Goal: Transaction & Acquisition: Book appointment/travel/reservation

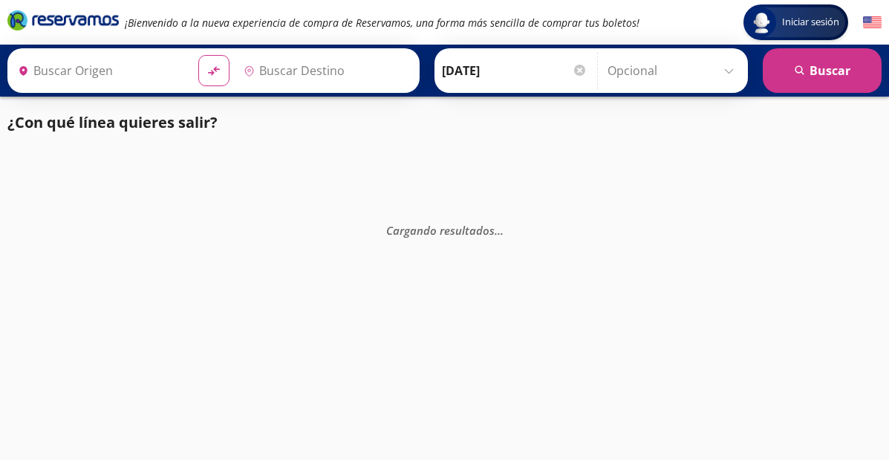
type input "Tequisquiapan, [GEOGRAPHIC_DATA]"
type input "[GEOGRAPHIC_DATA], [GEOGRAPHIC_DATA]"
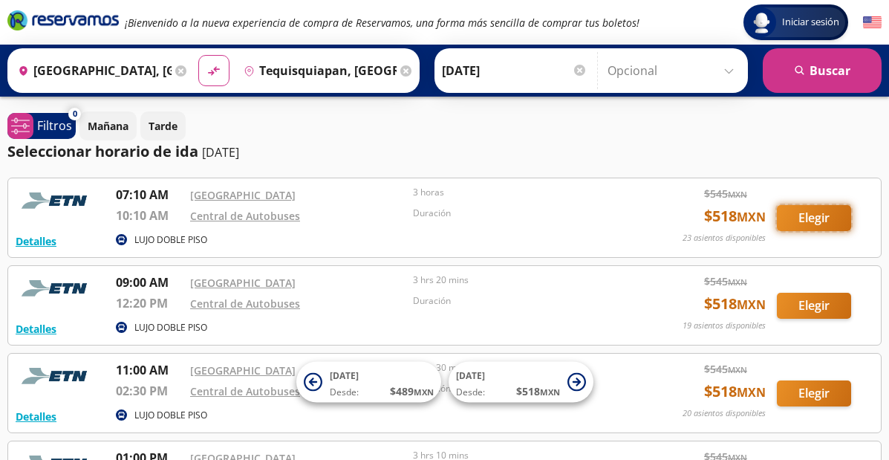
click at [824, 218] on button "Elegir" at bounding box center [814, 218] width 74 height 26
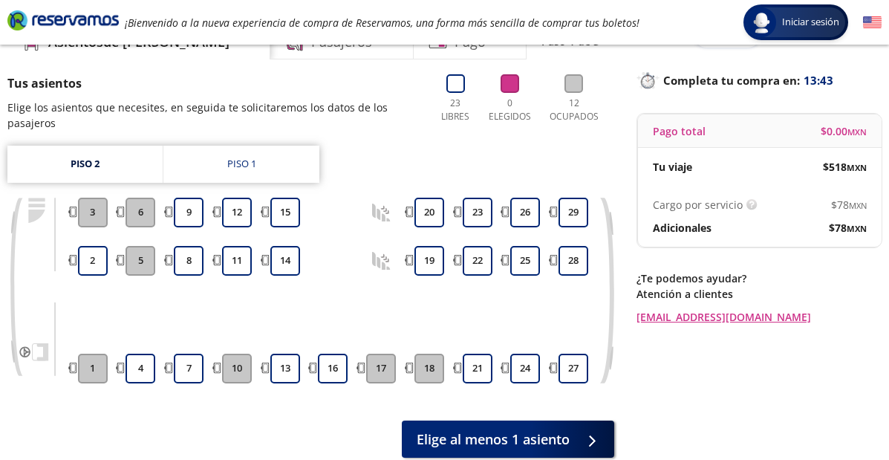
scroll to position [91, 0]
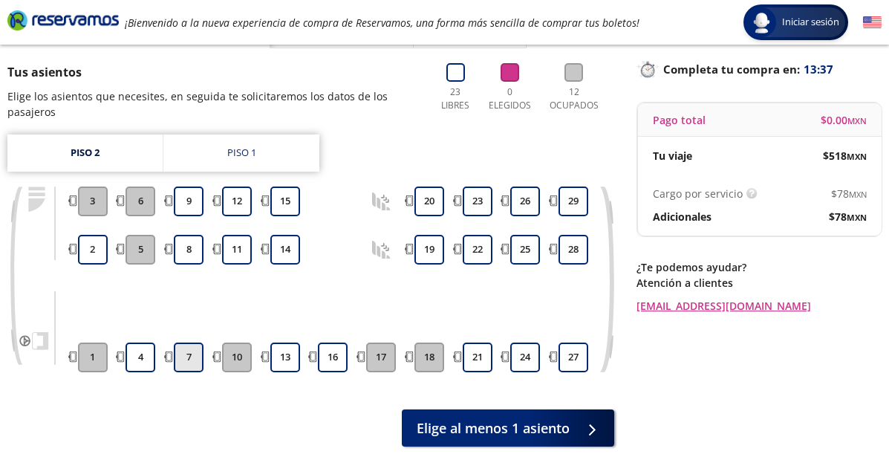
click at [188, 358] on button "7" at bounding box center [189, 358] width 30 height 30
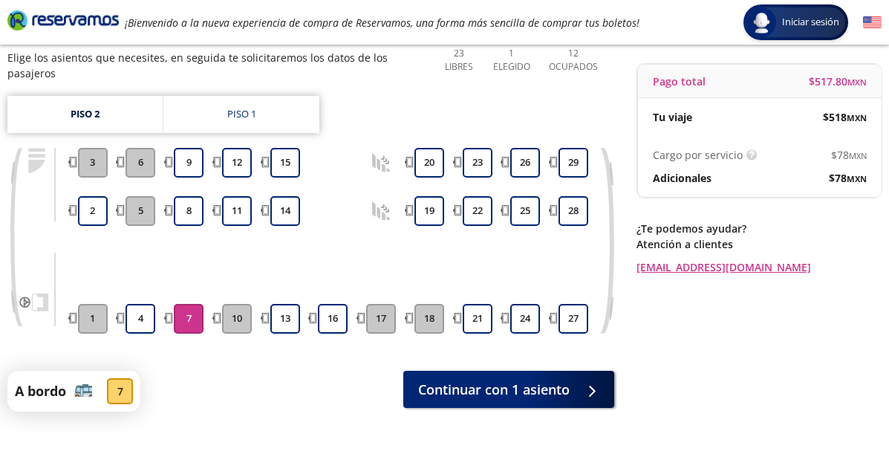
scroll to position [137, 0]
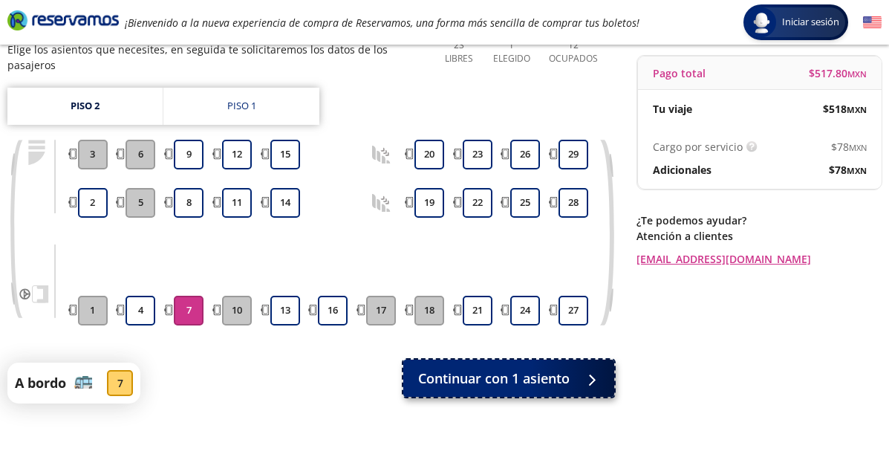
click at [567, 379] on span "Continuar con 1 asiento" at bounding box center [494, 379] width 152 height 20
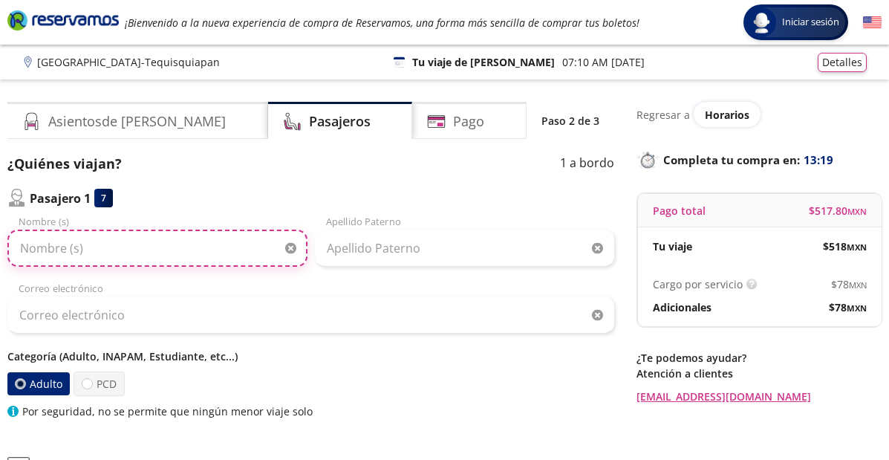
click at [172, 253] on input "Nombre (s)" at bounding box center [157, 248] width 300 height 37
type input "f"
type input "[PERSON_NAME]"
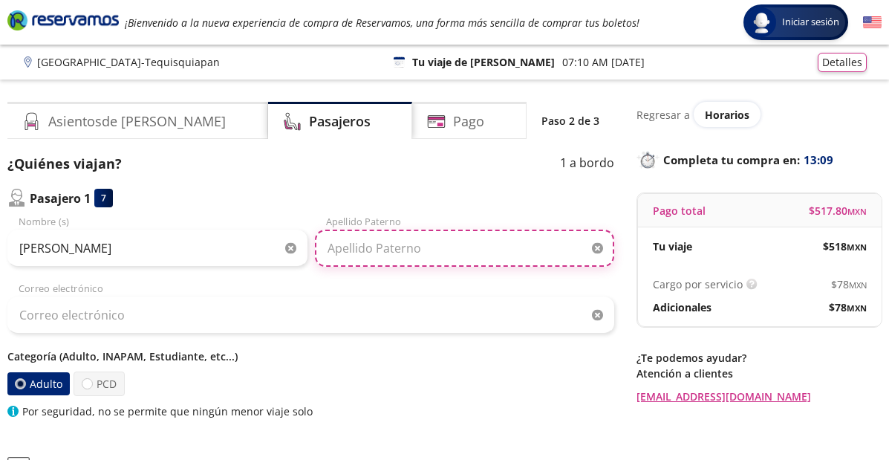
click at [335, 251] on input "Apellido Paterno" at bounding box center [465, 248] width 300 height 37
type input "[PERSON_NAME]"
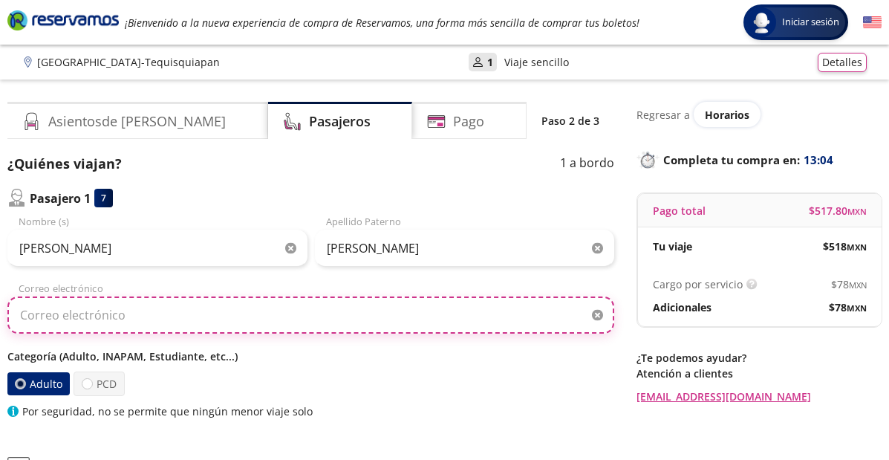
click at [180, 315] on input "Correo electrónico" at bounding box center [310, 314] width 607 height 37
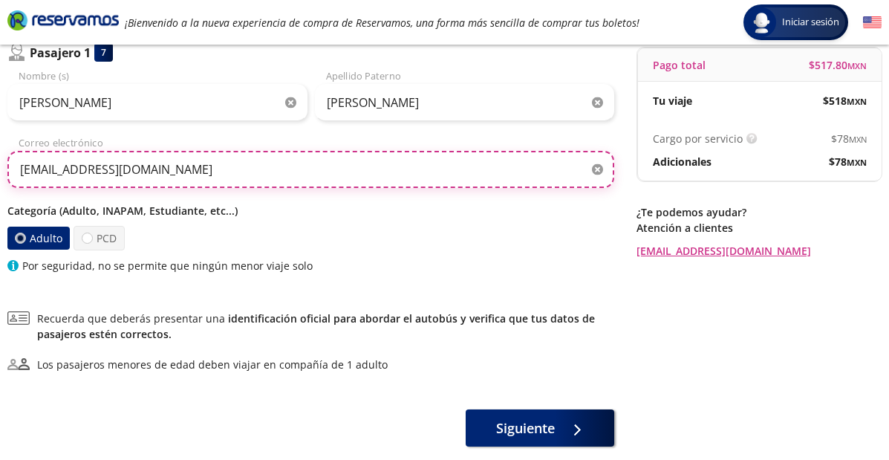
scroll to position [147, 0]
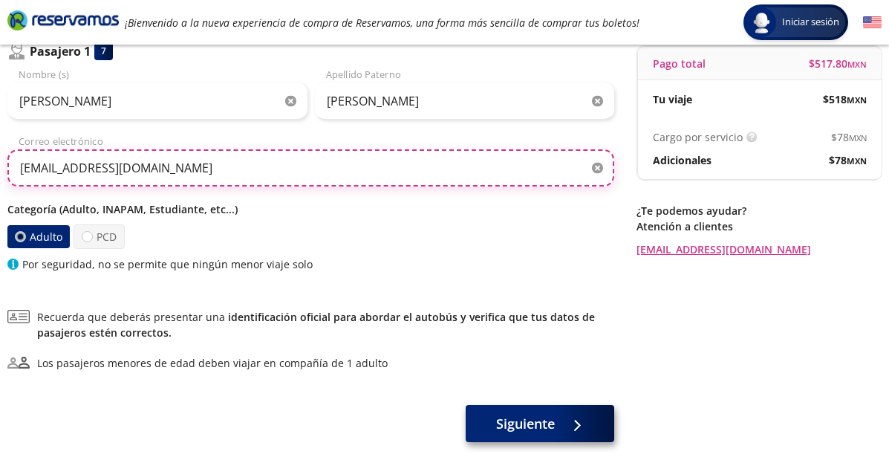
type input "[EMAIL_ADDRESS][DOMAIN_NAME]"
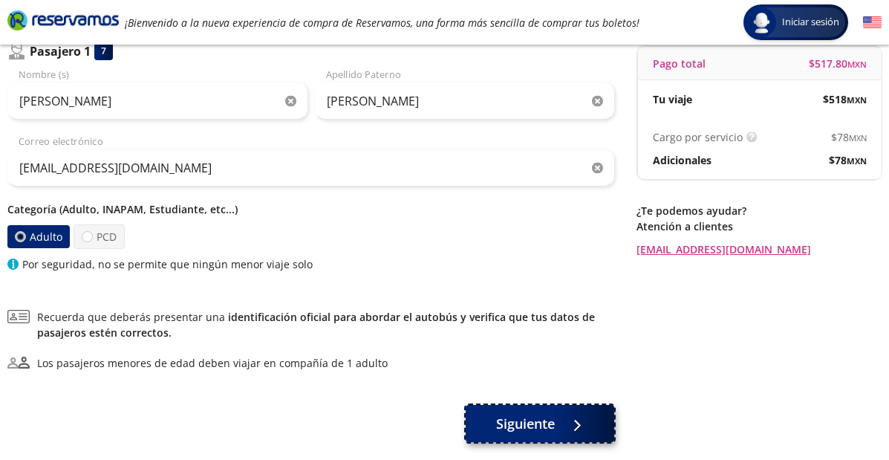
click at [528, 427] on span "Siguiente" at bounding box center [525, 424] width 59 height 20
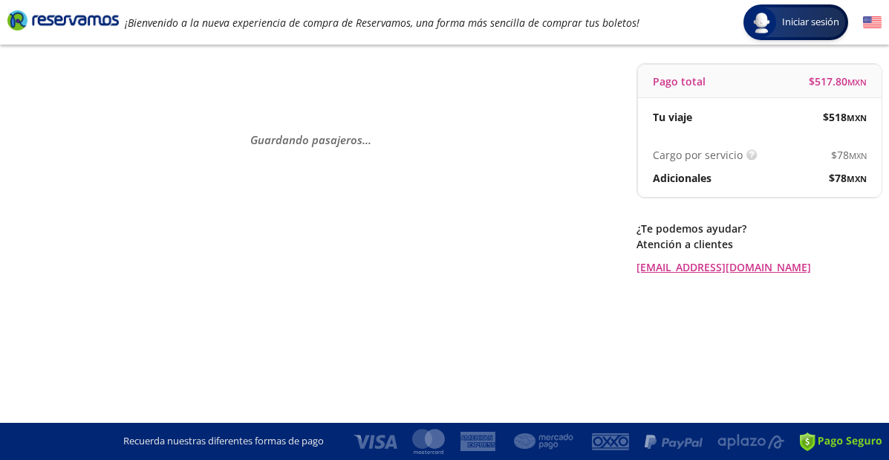
scroll to position [0, 0]
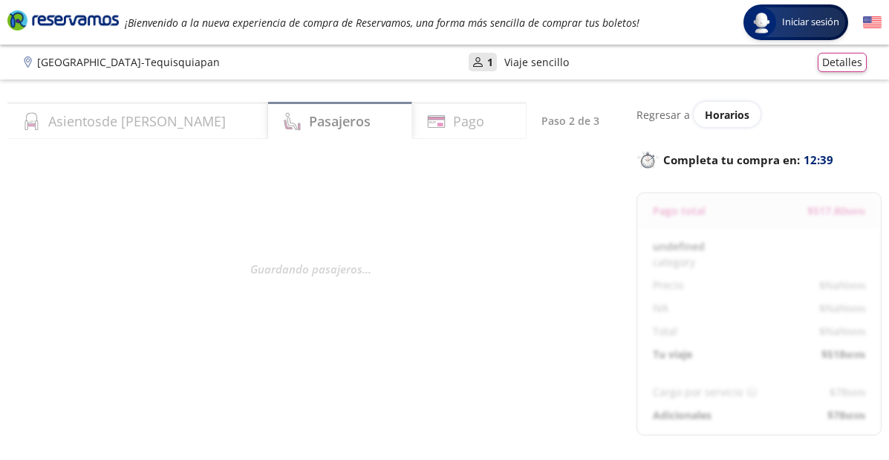
select select "MX"
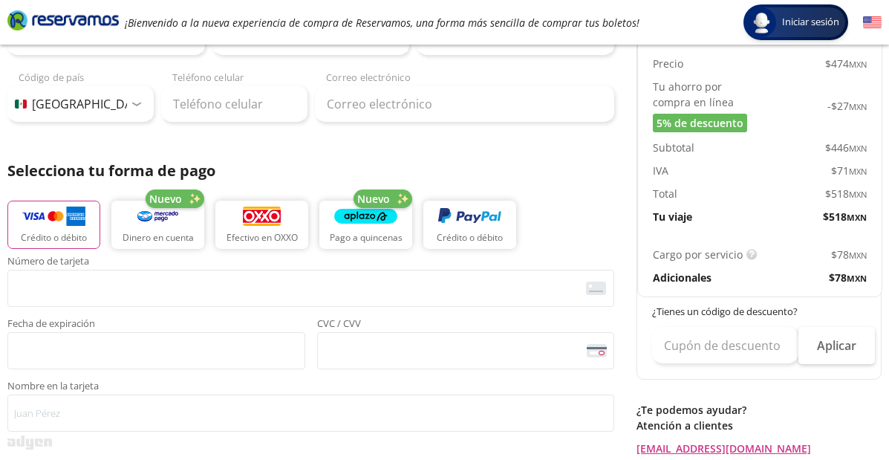
scroll to position [227, 0]
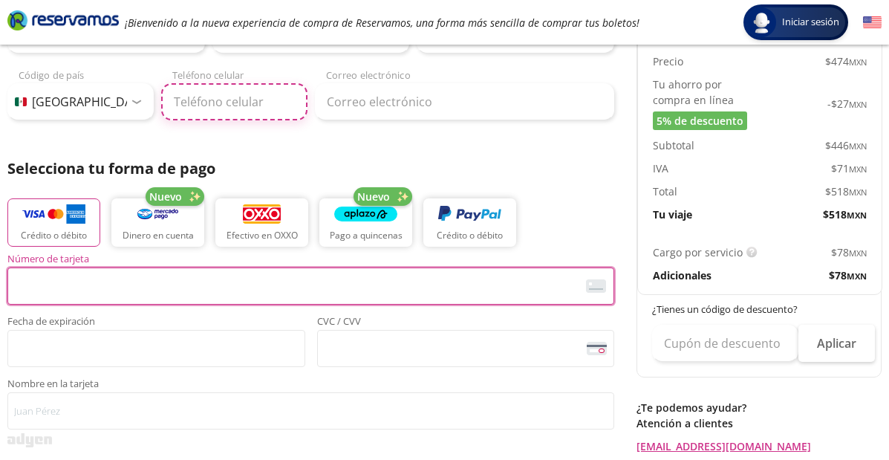
click at [185, 97] on input "Teléfono celular" at bounding box center [234, 101] width 146 height 37
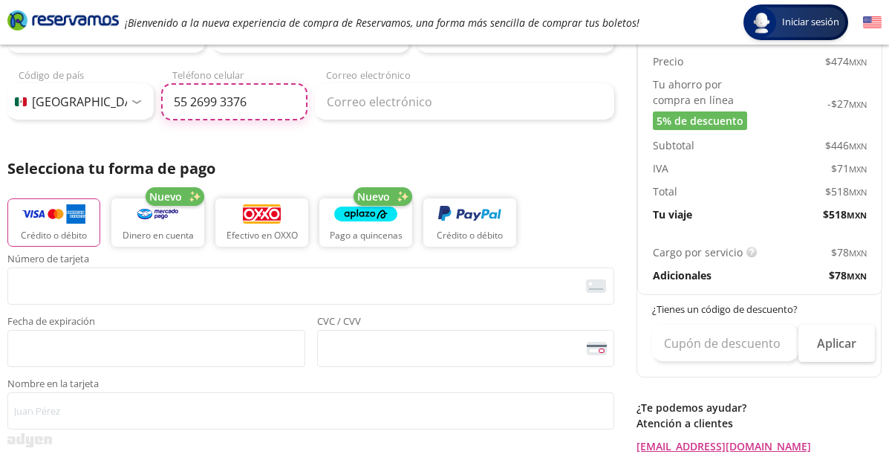
type input "55 2699 3376"
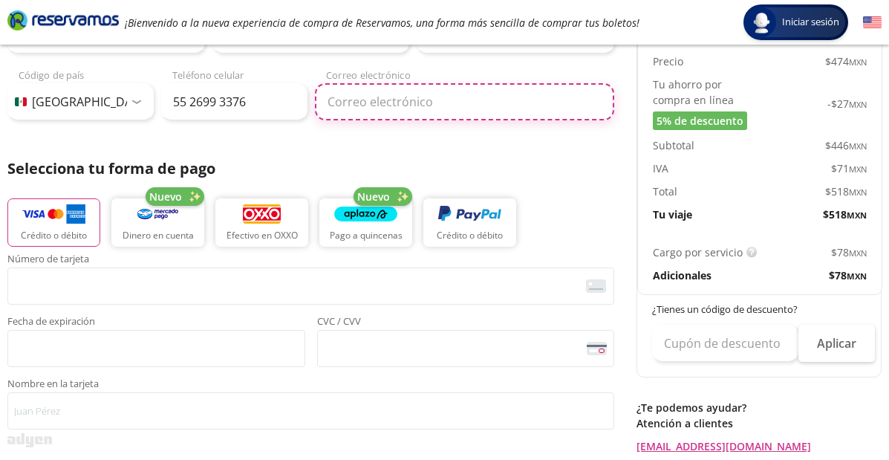
click at [410, 105] on input "Correo electrónico" at bounding box center [465, 101] width 300 height 37
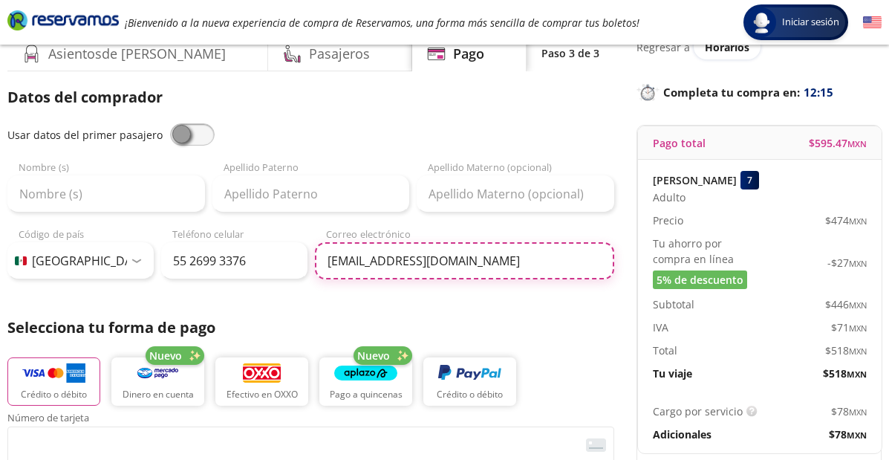
scroll to position [71, 0]
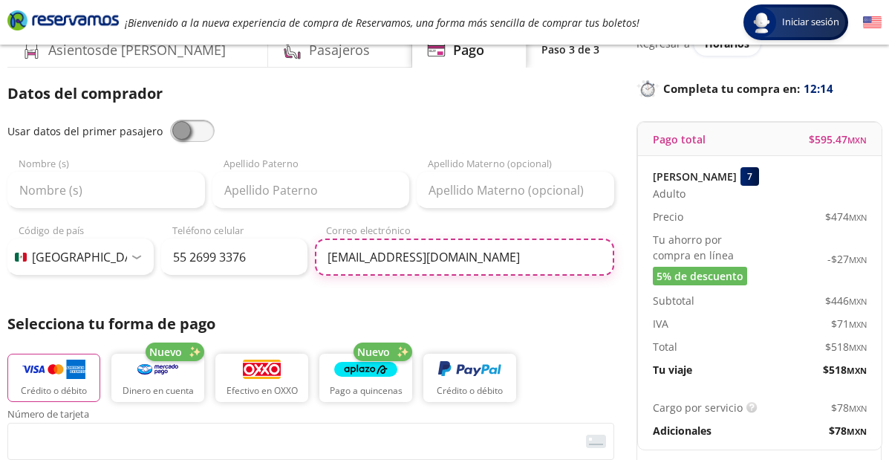
type input "[EMAIL_ADDRESS][DOMAIN_NAME]"
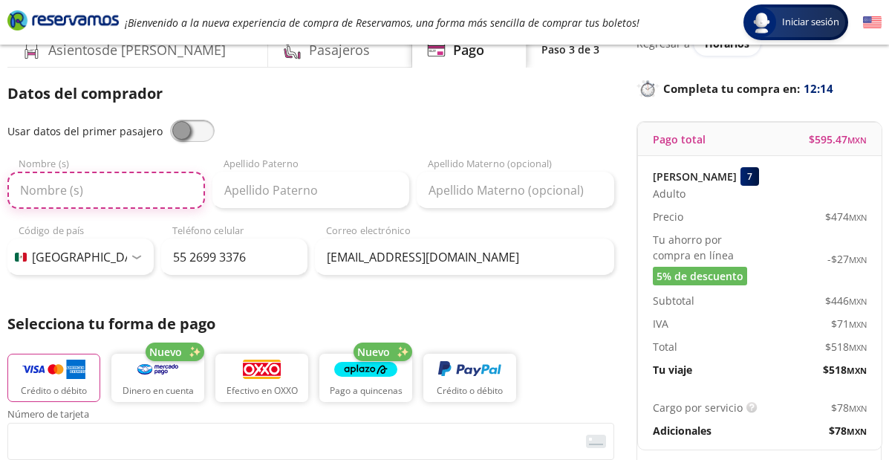
click at [94, 202] on input "Nombre (s)" at bounding box center [106, 190] width 198 height 37
type input "f"
type input "[PERSON_NAME]"
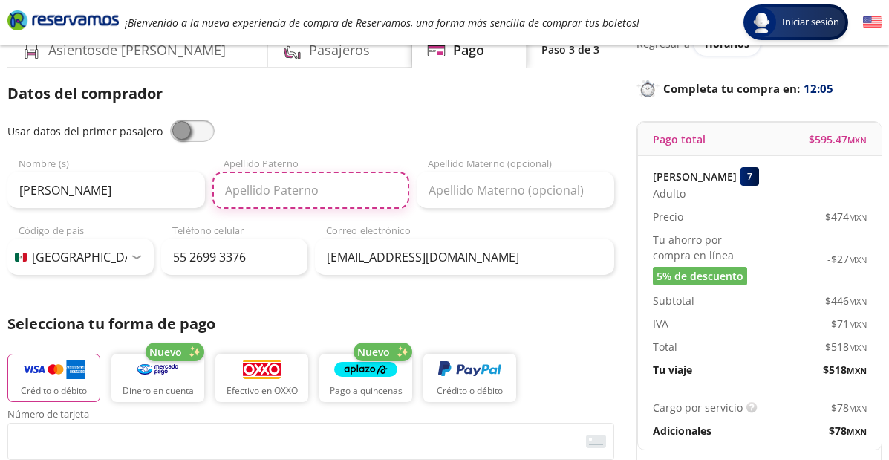
click at [233, 195] on input "Apellido Paterno" at bounding box center [312, 190] width 198 height 37
type input "[PERSON_NAME]"
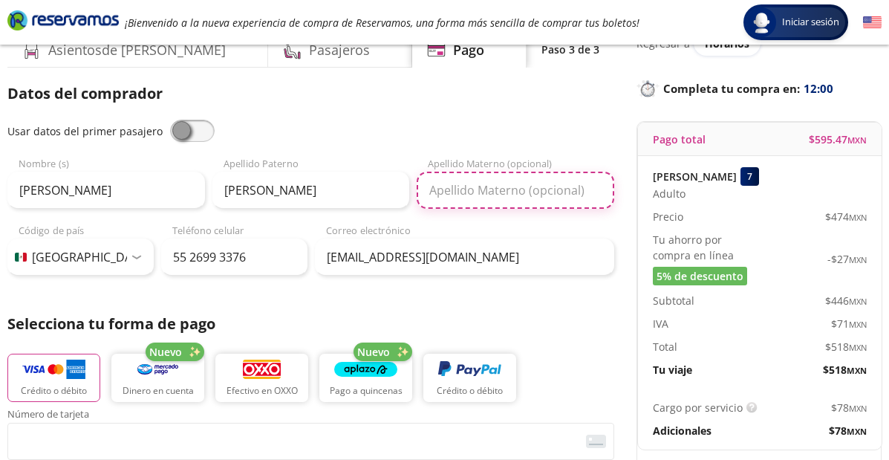
click at [463, 186] on input "Apellido Materno (opcional)" at bounding box center [516, 190] width 198 height 37
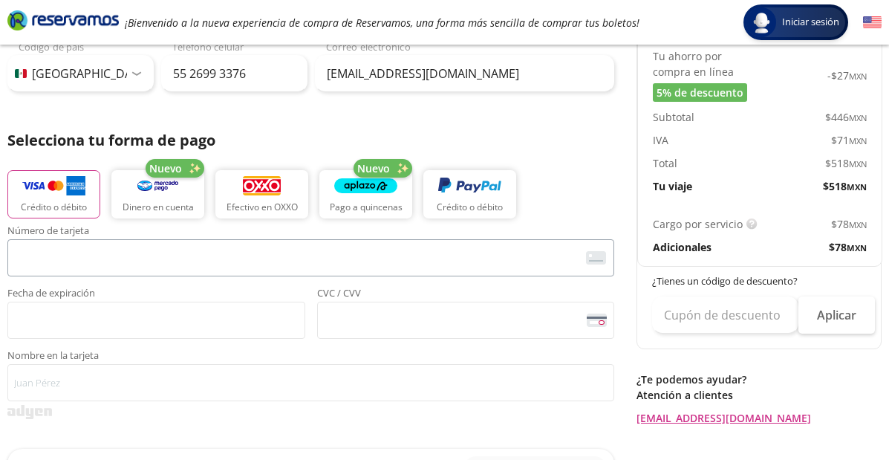
scroll to position [253, 0]
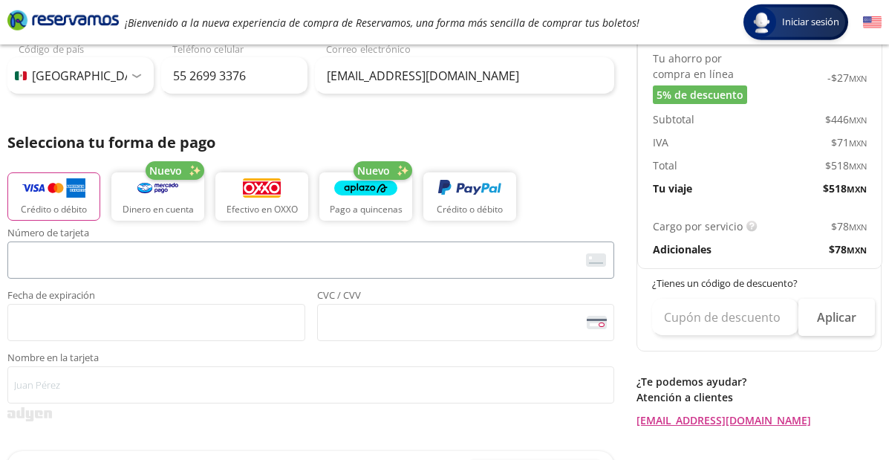
type input "L."
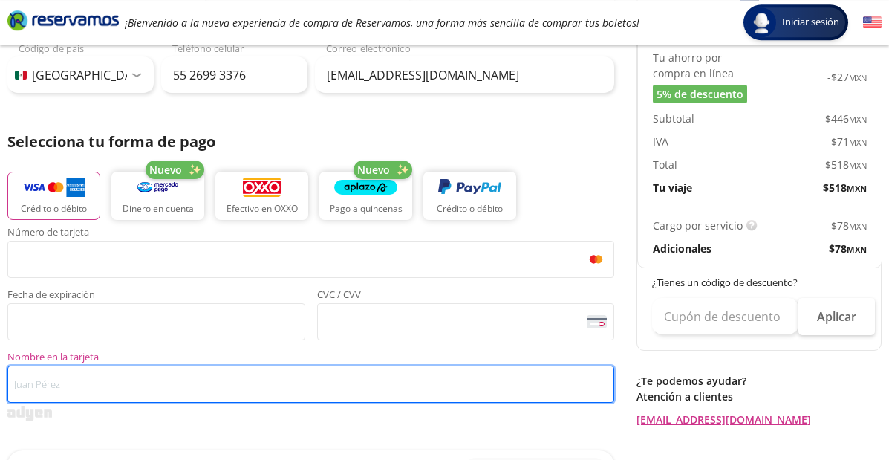
click at [178, 380] on input "Nombre en la tarjeta" at bounding box center [310, 384] width 607 height 37
type input "[PERSON_NAME]"
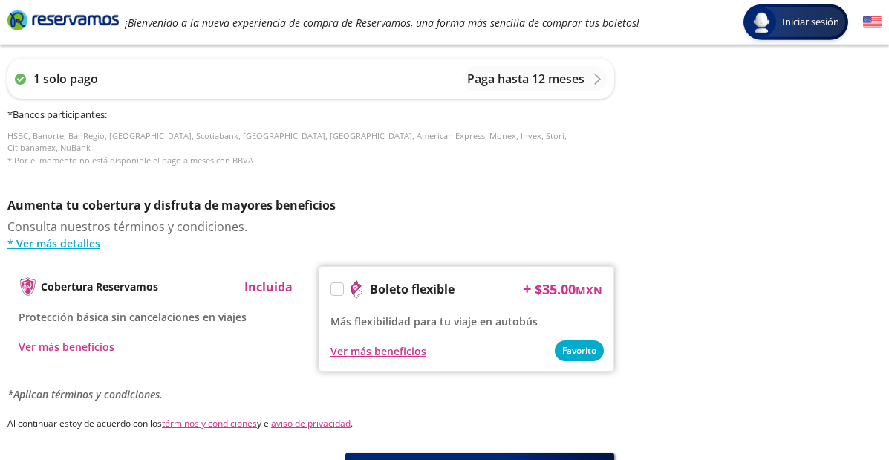
scroll to position [640, 0]
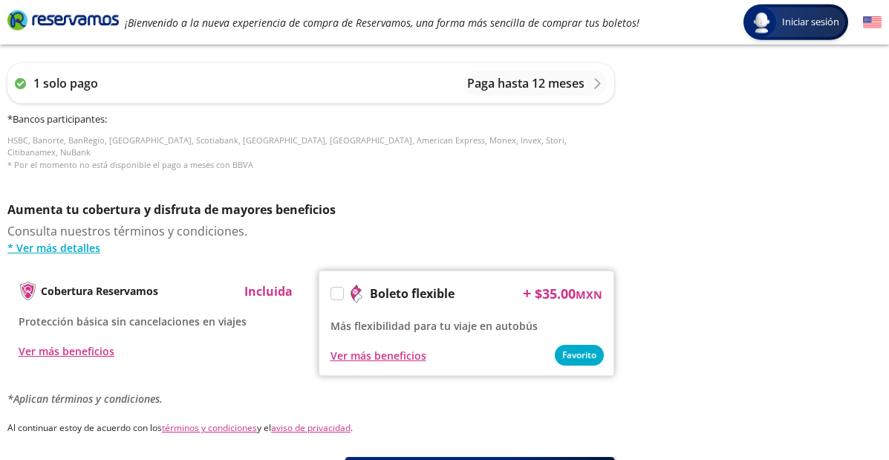
click at [585, 348] on div "Ver más beneficios" at bounding box center [467, 355] width 273 height 18
click at [584, 346] on div "Ver más beneficios" at bounding box center [467, 355] width 273 height 18
click at [574, 346] on div "Ver más beneficios" at bounding box center [467, 355] width 273 height 18
click at [388, 348] on div "Ver más beneficios" at bounding box center [379, 356] width 96 height 16
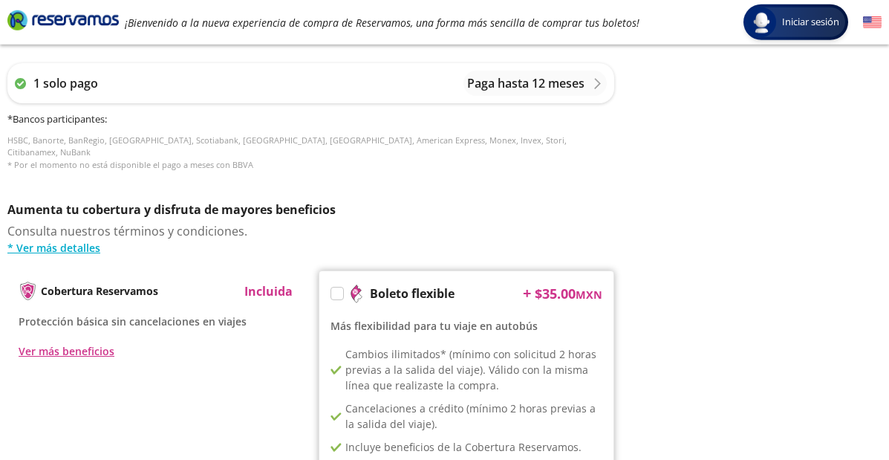
scroll to position [641, 0]
click at [340, 287] on label at bounding box center [337, 293] width 12 height 12
click at [340, 291] on input "Boleto flexible" at bounding box center [336, 296] width 10 height 10
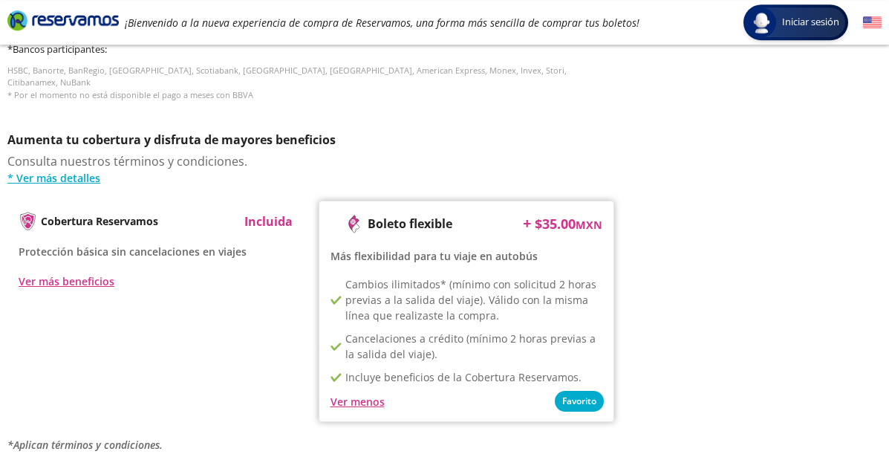
scroll to position [714, 0]
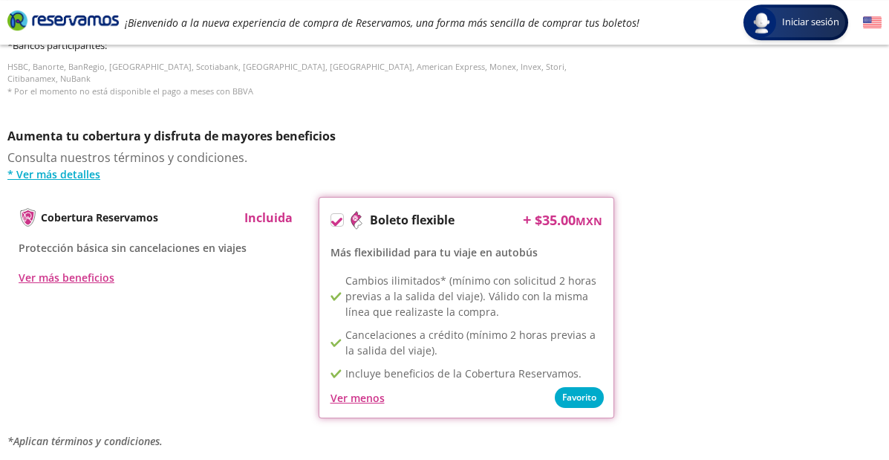
click at [583, 389] on div "Ver menos" at bounding box center [467, 398] width 273 height 18
click at [580, 389] on div "Ver menos" at bounding box center [467, 398] width 273 height 18
click at [574, 389] on div "Ver menos" at bounding box center [467, 398] width 273 height 18
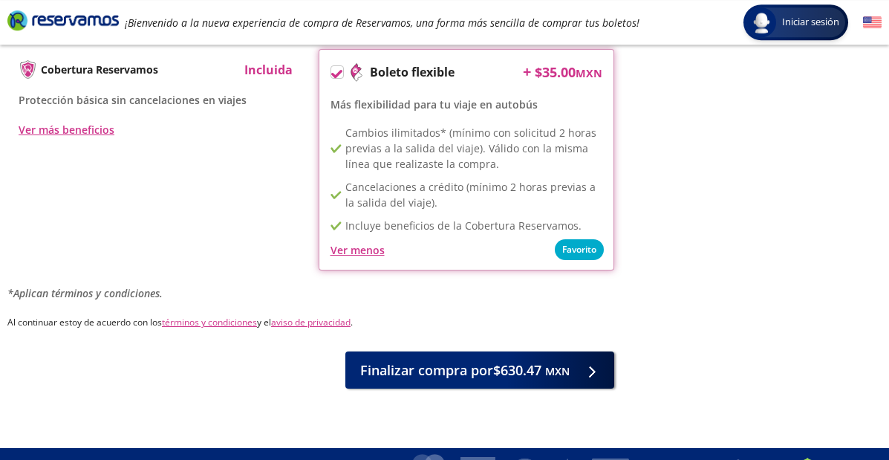
scroll to position [875, 0]
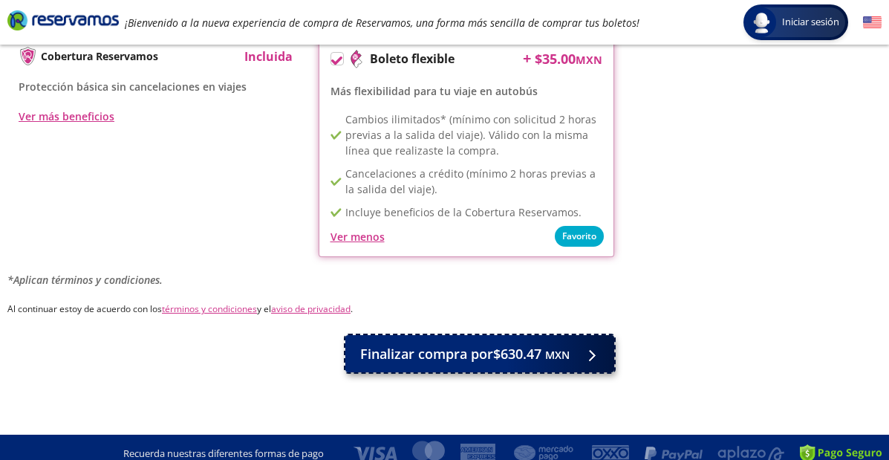
click at [505, 344] on span "Finalizar compra por $630.47 MXN" at bounding box center [465, 354] width 210 height 20
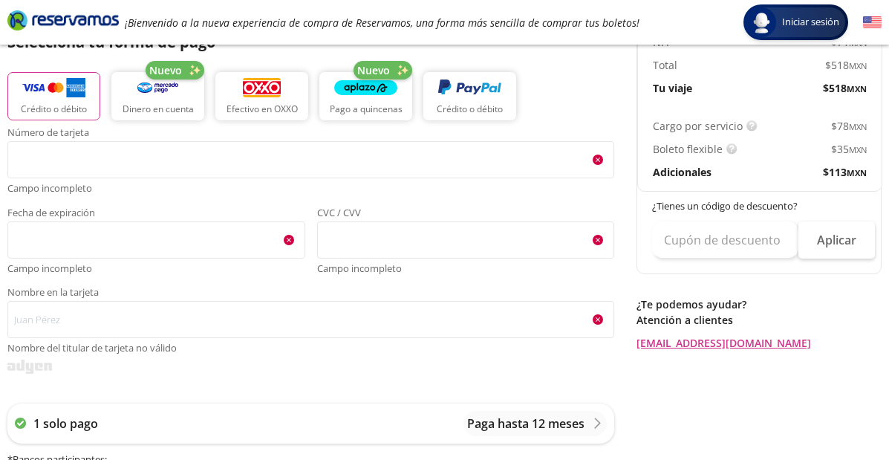
scroll to position [350, 0]
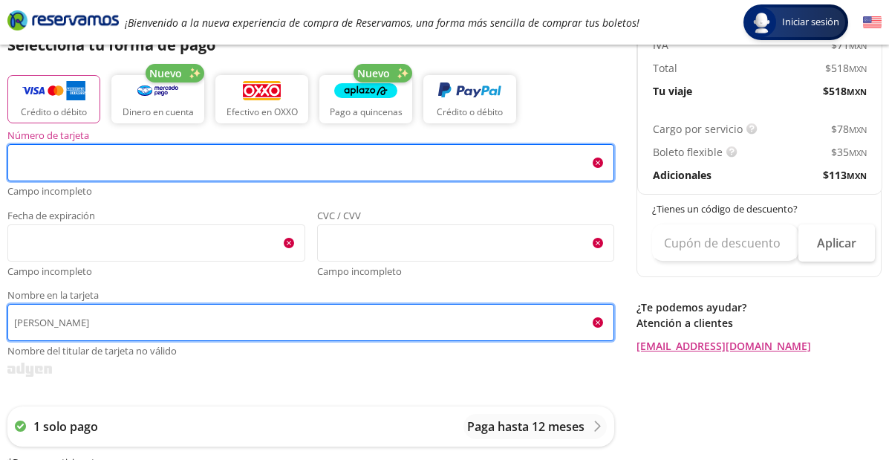
type input "[PERSON_NAME]"
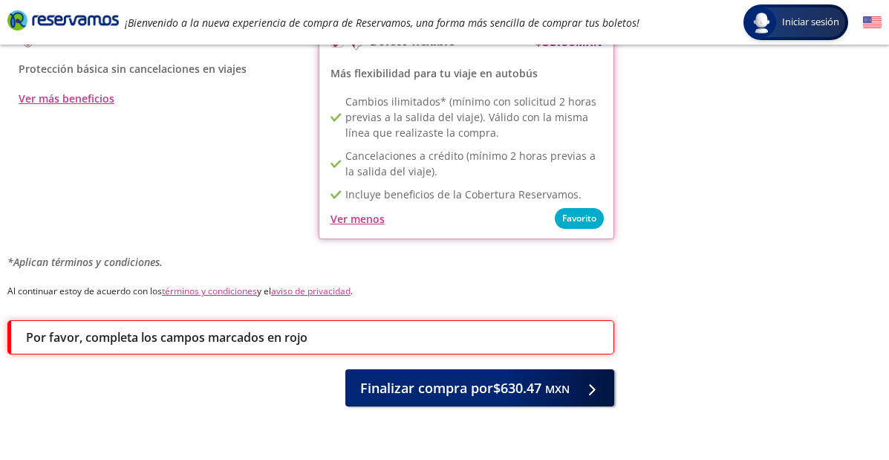
scroll to position [924, 0]
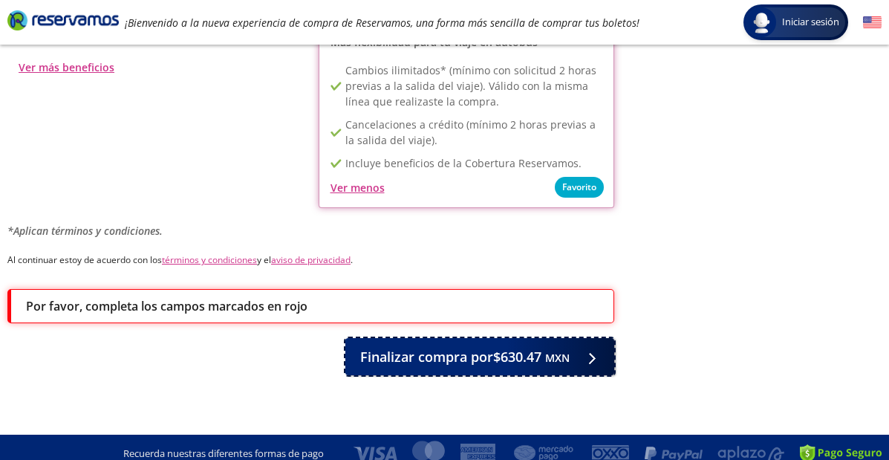
click at [399, 347] on span "Finalizar compra por $630.47 MXN" at bounding box center [465, 357] width 210 height 20
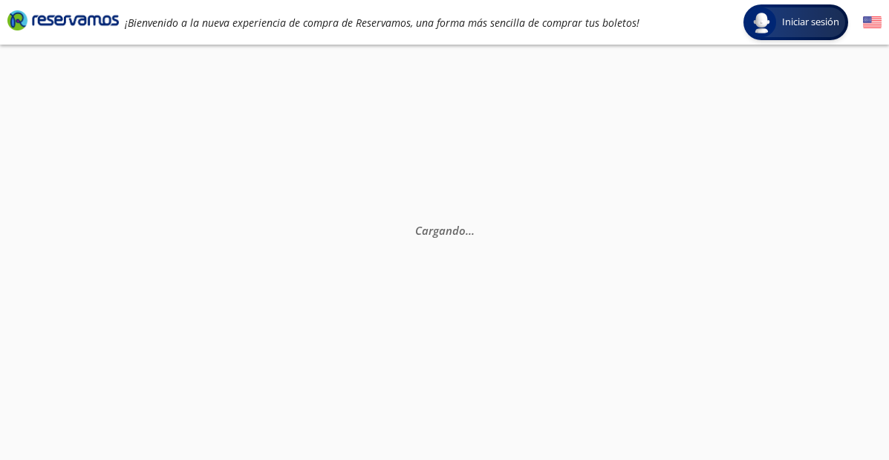
scroll to position [0, 0]
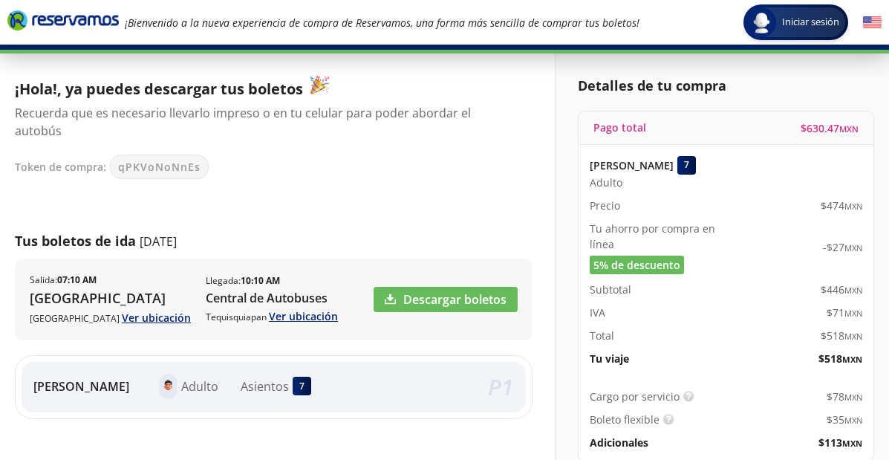
scroll to position [76, 0]
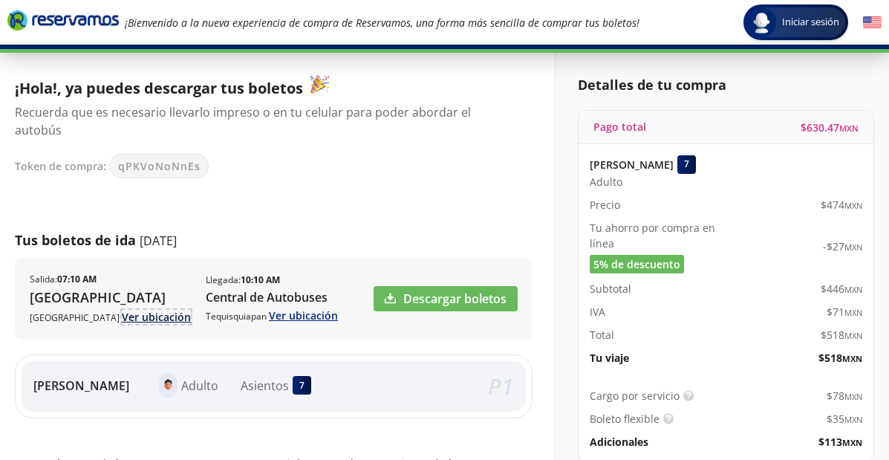
click at [144, 310] on link "Ver ubicación" at bounding box center [156, 317] width 69 height 14
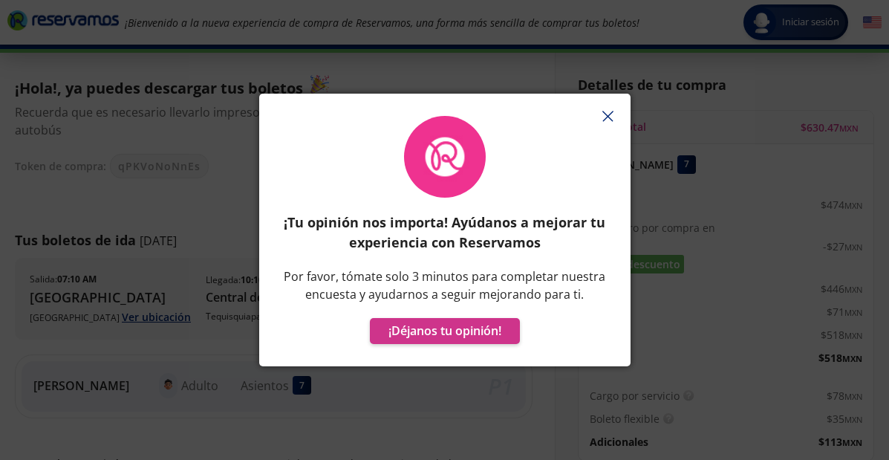
click at [611, 110] on button "button" at bounding box center [608, 116] width 22 height 22
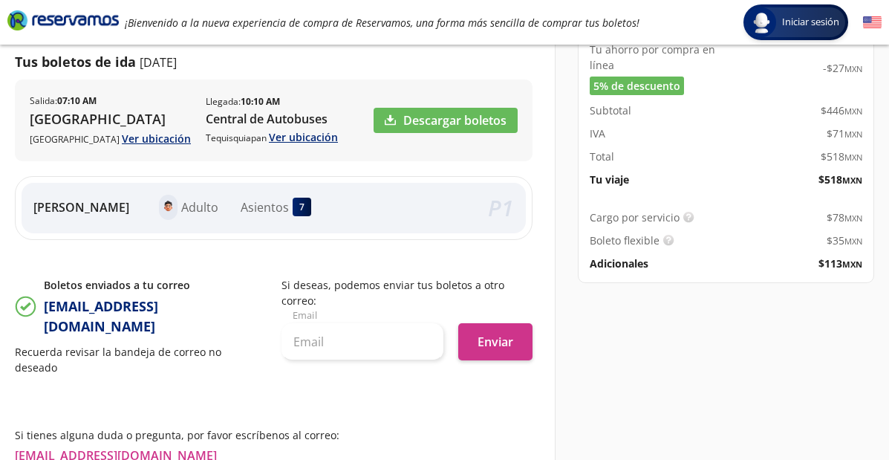
scroll to position [255, 0]
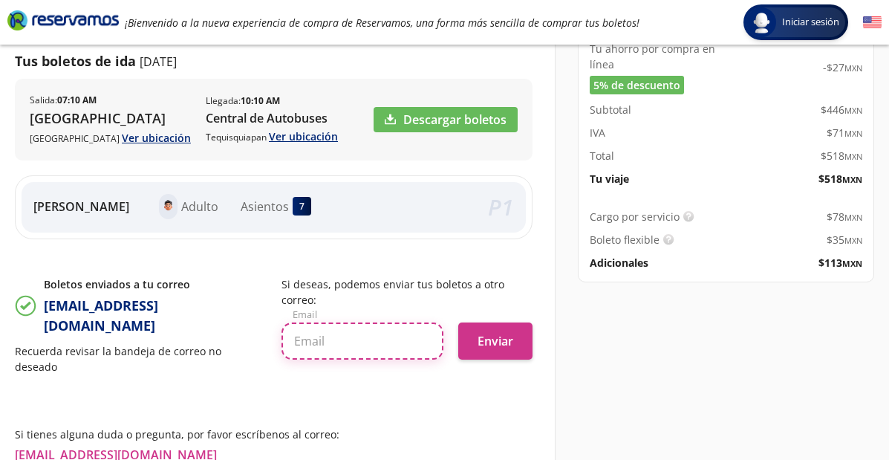
click at [382, 325] on input "text" at bounding box center [363, 340] width 163 height 37
type input "[EMAIL_ADDRESS][DOMAIN_NAME]"
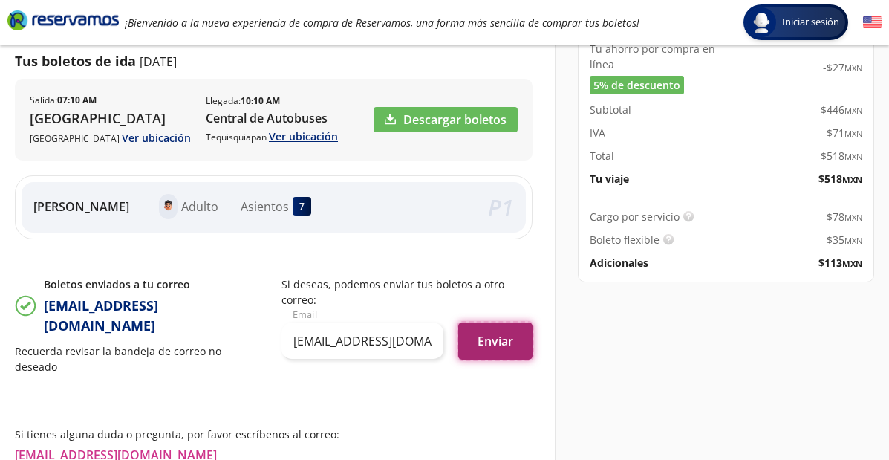
click at [497, 331] on button "Enviar" at bounding box center [495, 340] width 74 height 37
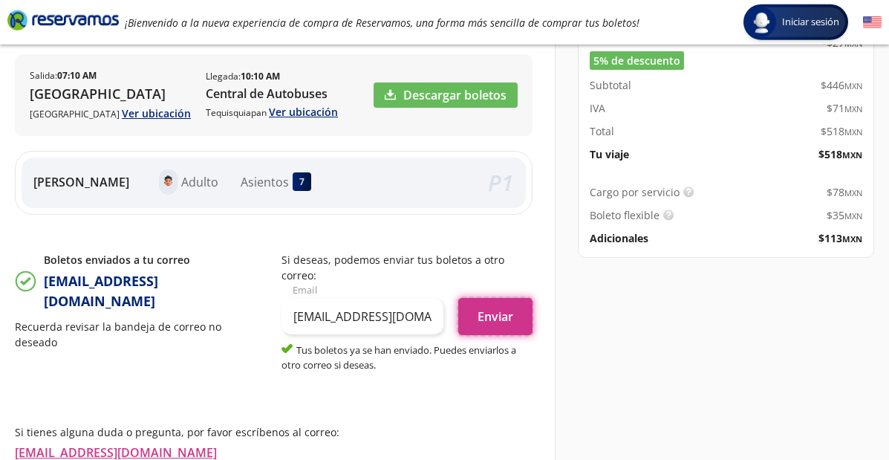
scroll to position [275, 0]
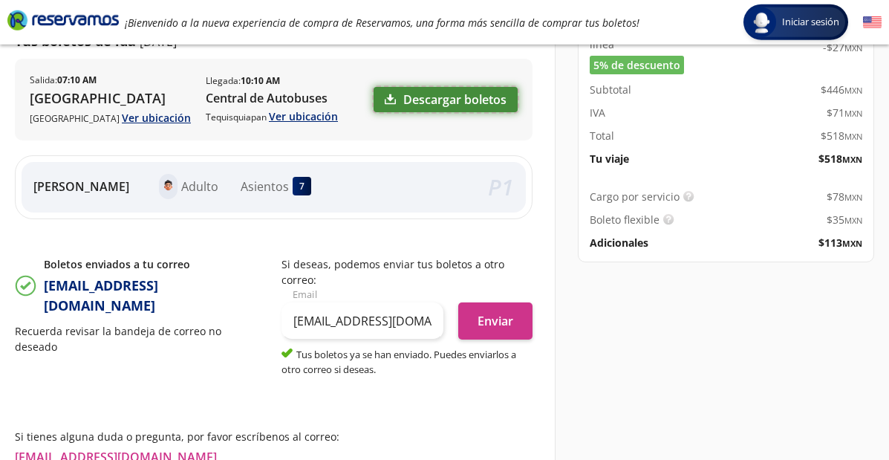
click at [389, 94] on icon at bounding box center [390, 99] width 11 height 10
